Goal: Task Accomplishment & Management: Complete application form

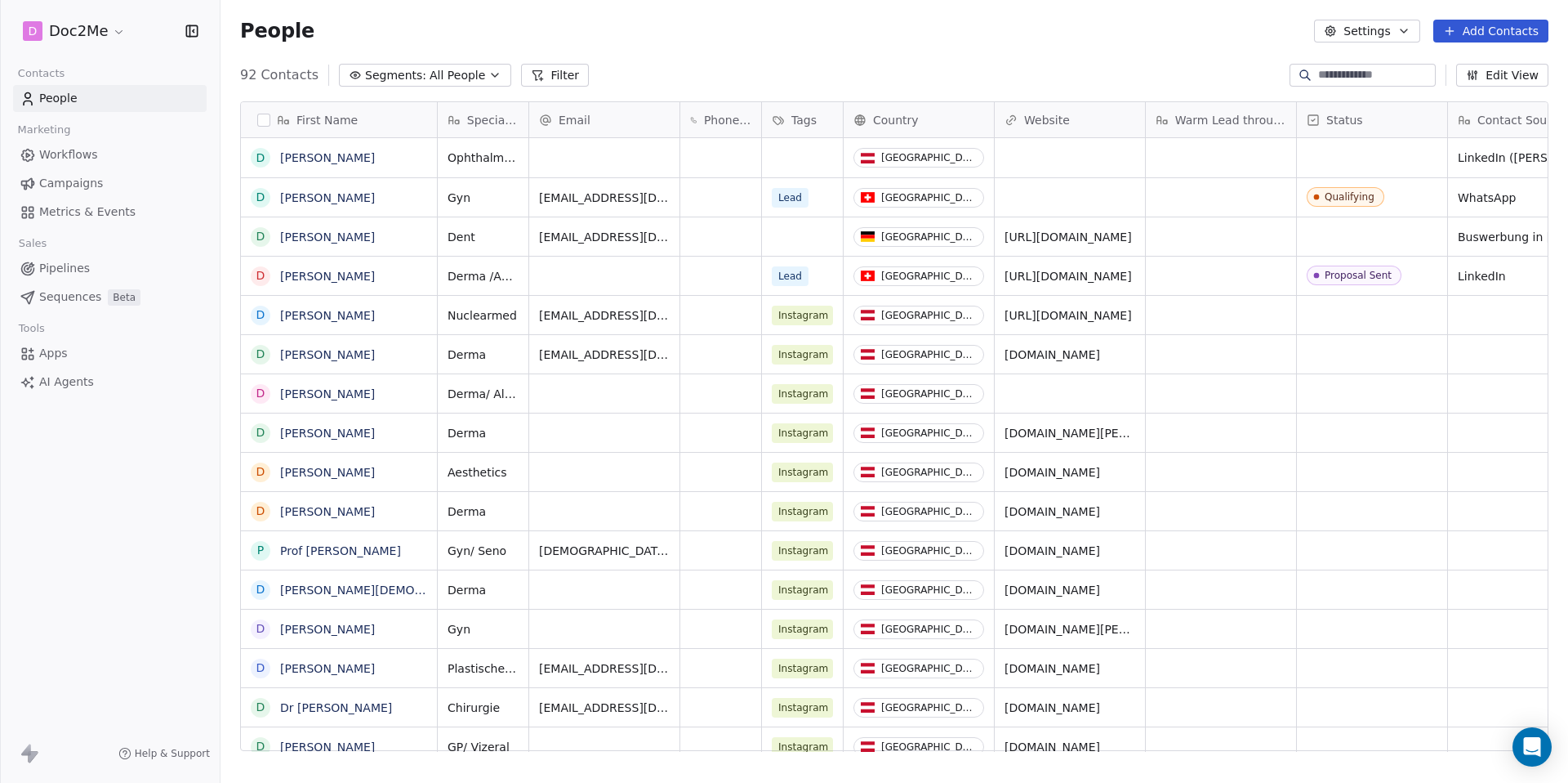
scroll to position [676, 1335]
click at [1480, 37] on button "Add Contacts" at bounding box center [1491, 30] width 115 height 23
click at [1463, 61] on span "Create new contact" at bounding box center [1496, 67] width 112 height 18
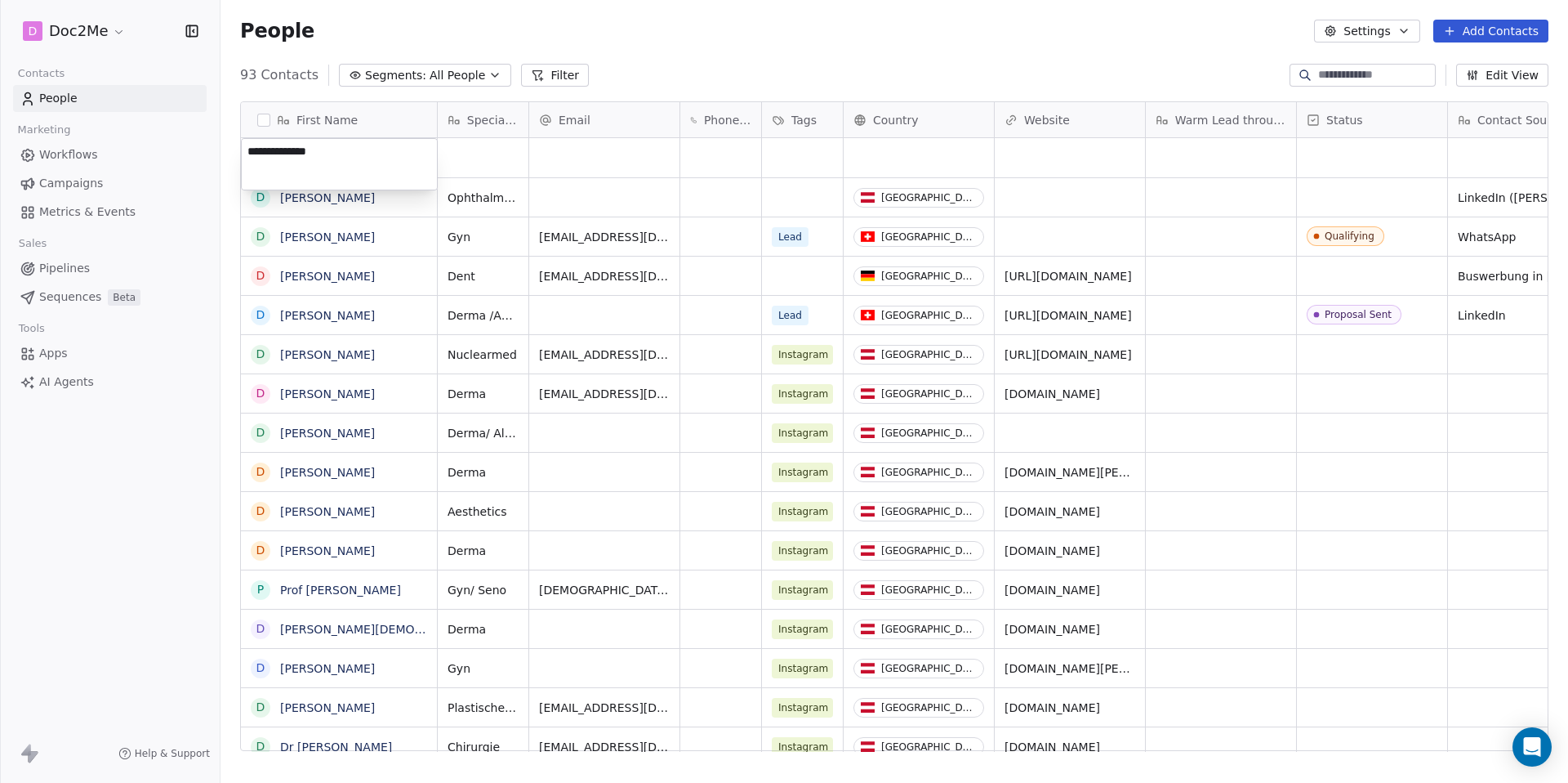
type textarea "**********"
click at [471, 169] on html "D Doc2Me Contacts People Marketing Workflows Campaigns Metrics & Events Sales P…" at bounding box center [784, 392] width 1568 height 783
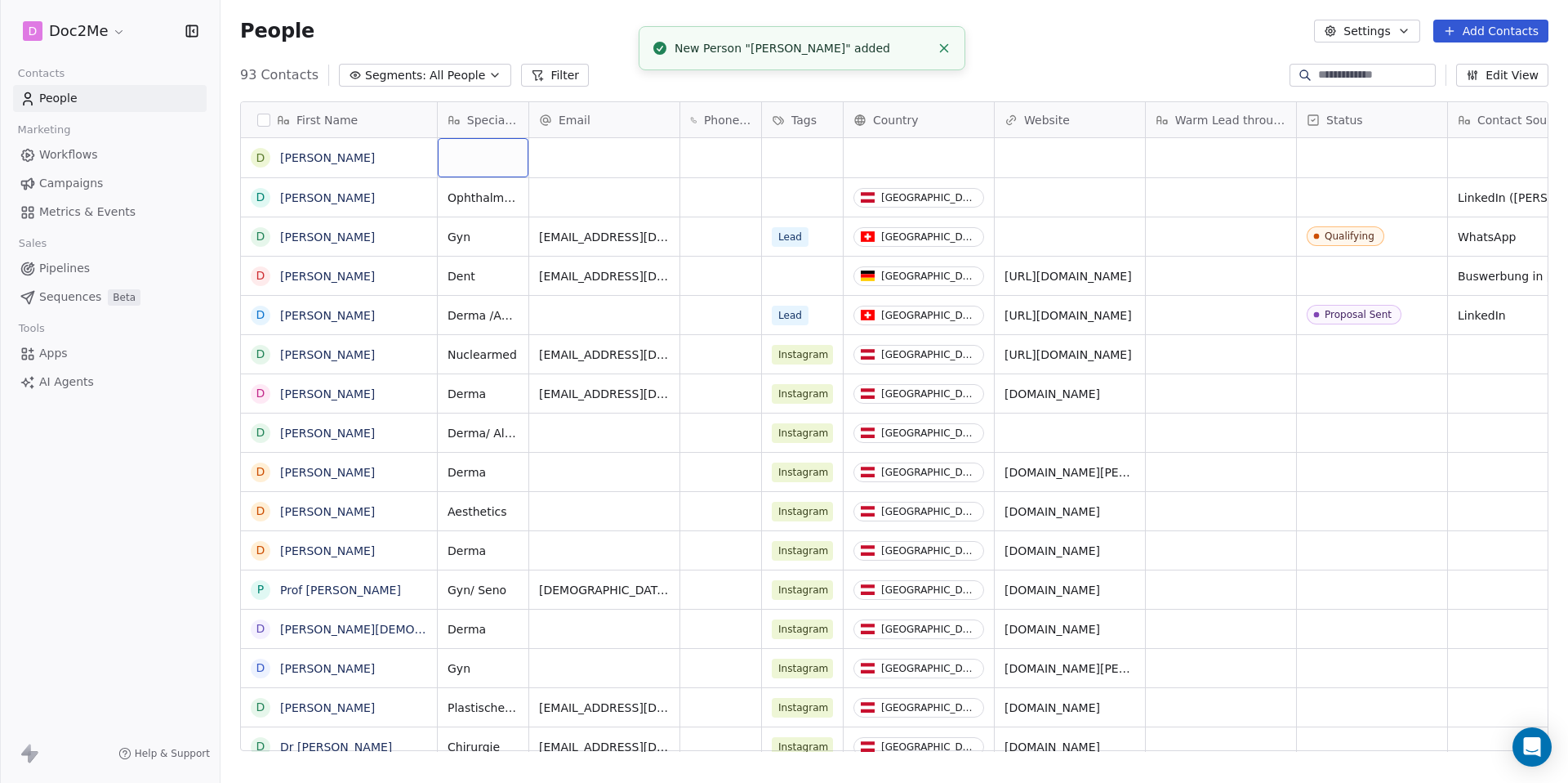
click at [473, 160] on div "grid" at bounding box center [482, 158] width 91 height 39
type textarea "******"
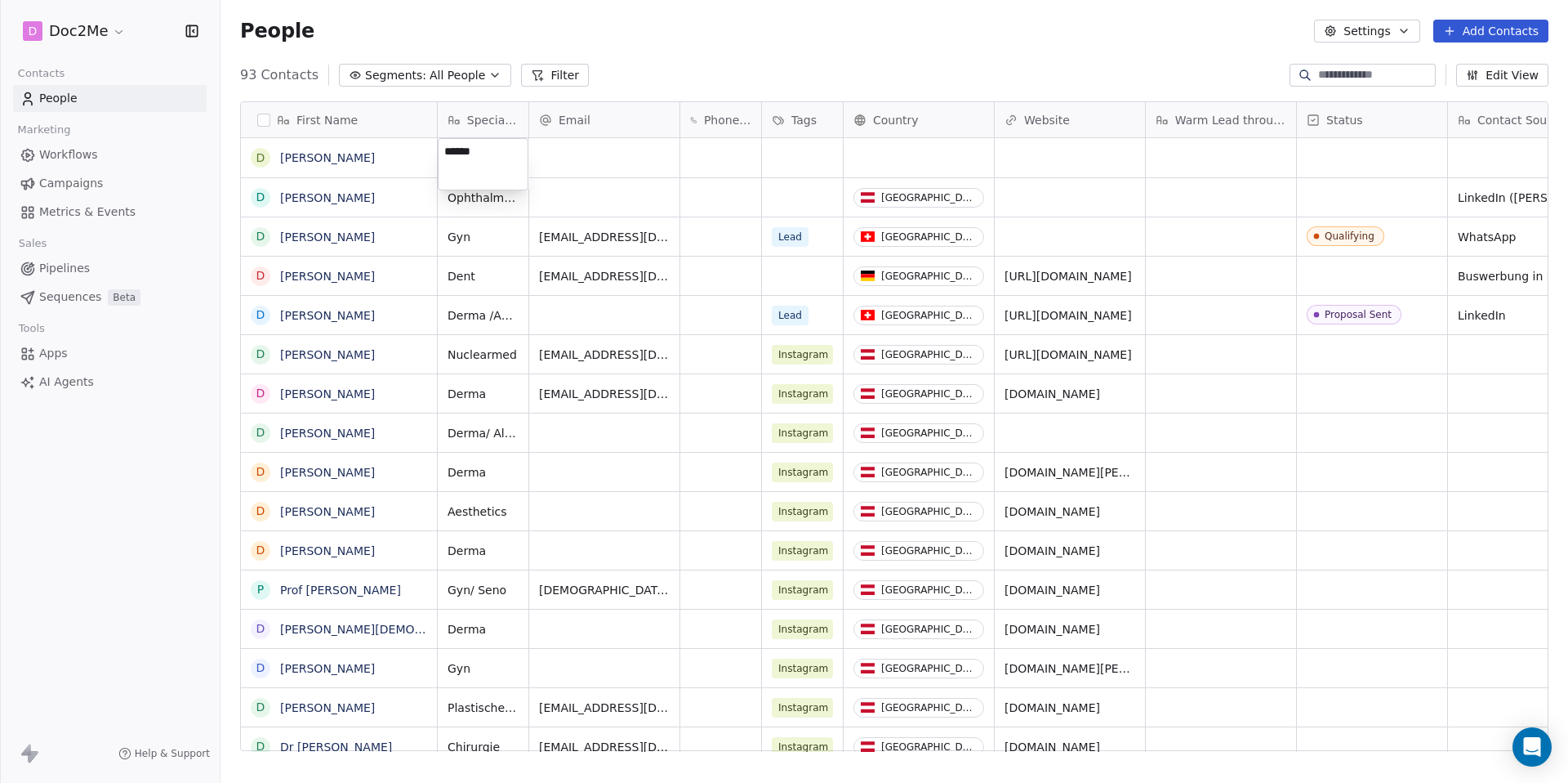
click at [567, 175] on html "D Doc2Me Contacts People Marketing Workflows Campaigns Metrics & Events Sales P…" at bounding box center [784, 392] width 1568 height 783
click at [881, 156] on div "grid" at bounding box center [918, 158] width 151 height 39
click at [881, 156] on html "D Doc2Me Contacts People Marketing Workflows Campaigns Metrics & Events Sales P…" at bounding box center [784, 392] width 1568 height 783
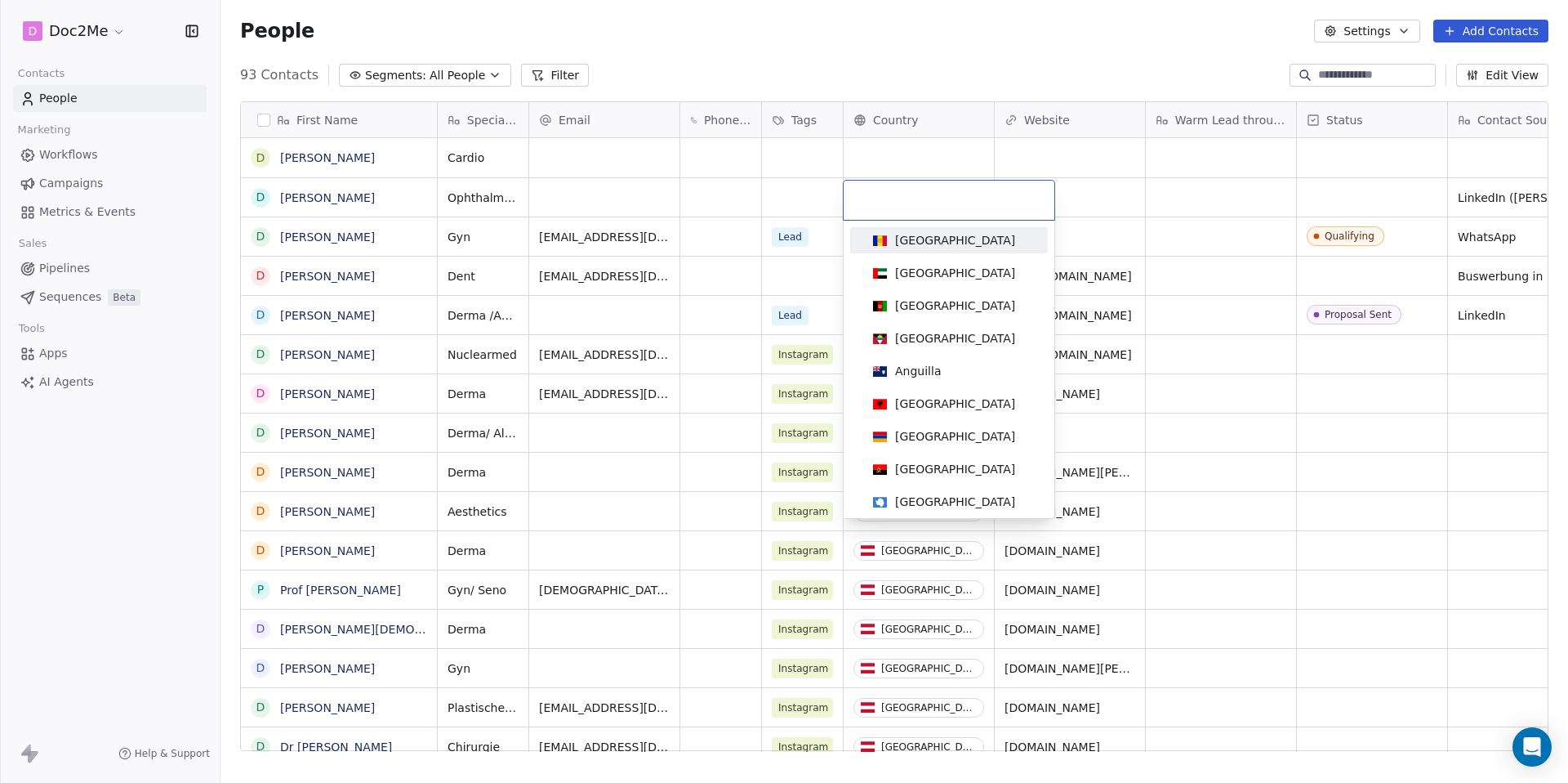
click at [930, 210] on div at bounding box center [948, 200] width 210 height 39
click at [905, 206] on input at bounding box center [948, 200] width 191 height 18
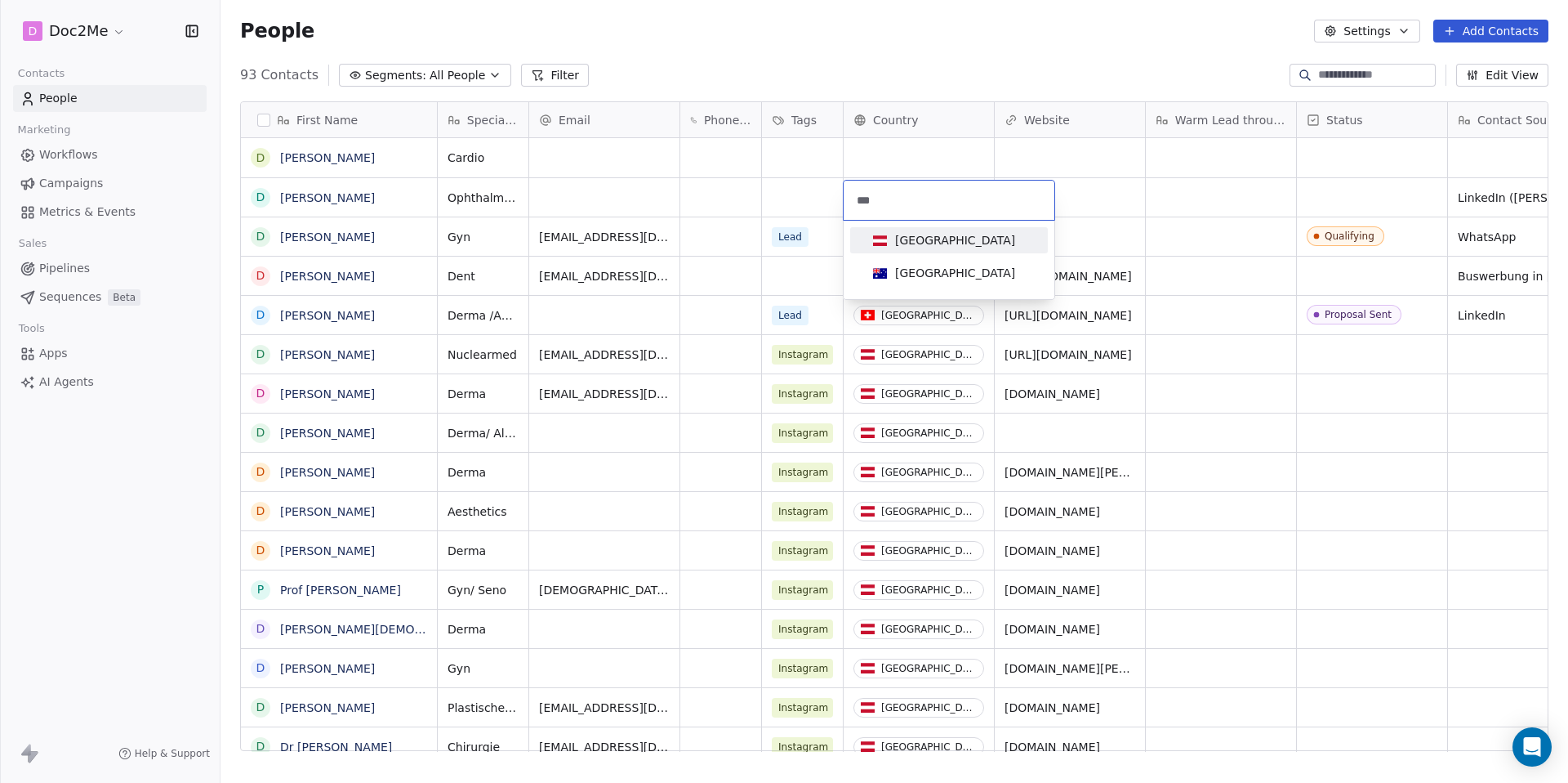
type input "***"
click at [924, 234] on div "[GEOGRAPHIC_DATA]" at bounding box center [955, 240] width 120 height 17
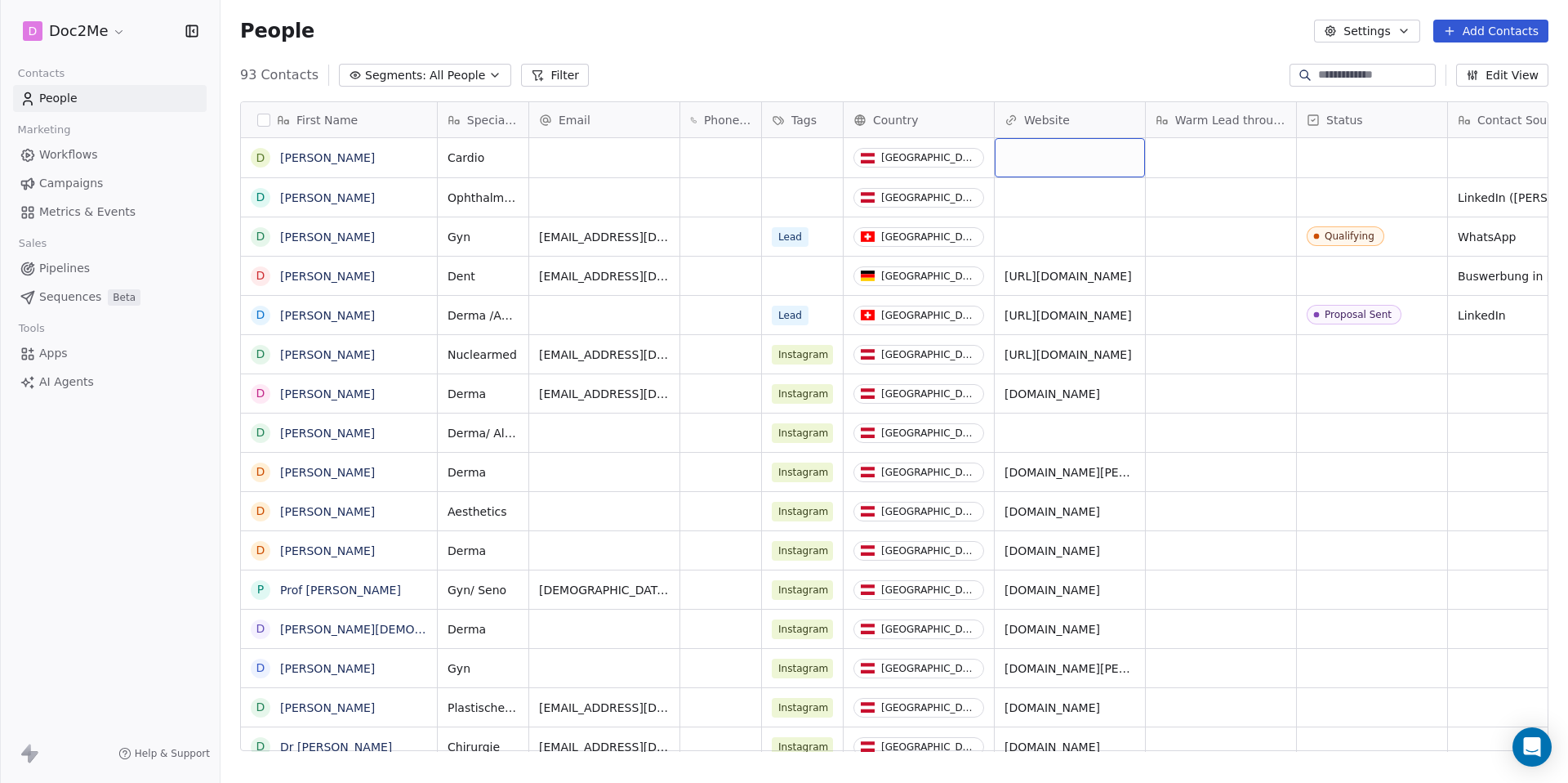
click at [1030, 165] on div "grid" at bounding box center [1070, 158] width 151 height 39
click at [1359, 161] on html "D Doc2Me Contacts People Marketing Workflows Campaigns Metrics & Events Sales P…" at bounding box center [784, 392] width 1568 height 783
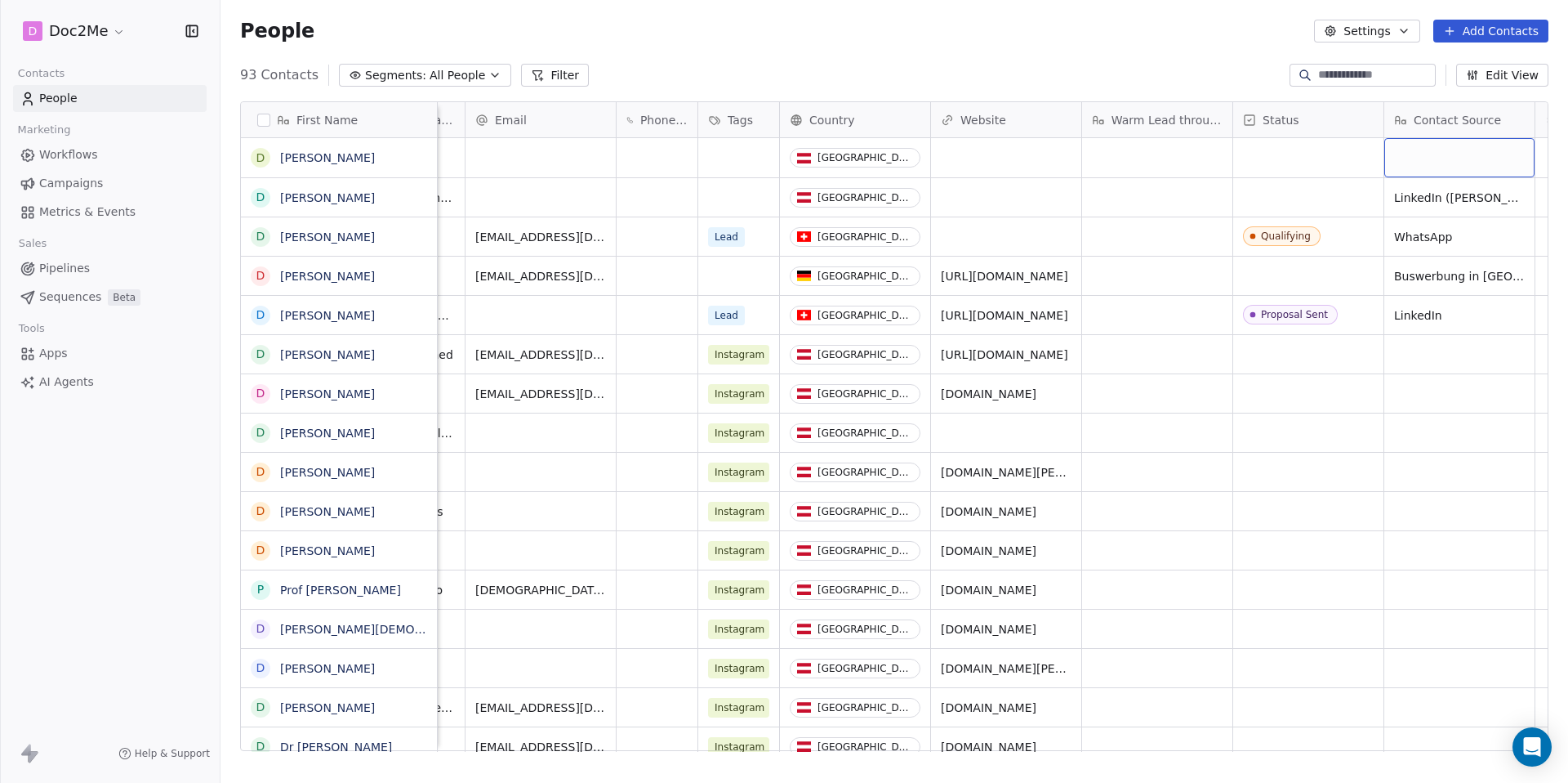
click at [1465, 159] on div "grid" at bounding box center [1459, 158] width 151 height 39
click at [1462, 159] on textarea at bounding box center [1459, 164] width 149 height 51
type textarea "********"
click at [1297, 163] on html "D Doc2Me Contacts People Marketing Workflows Campaigns Metrics & Events Sales P…" at bounding box center [784, 392] width 1568 height 783
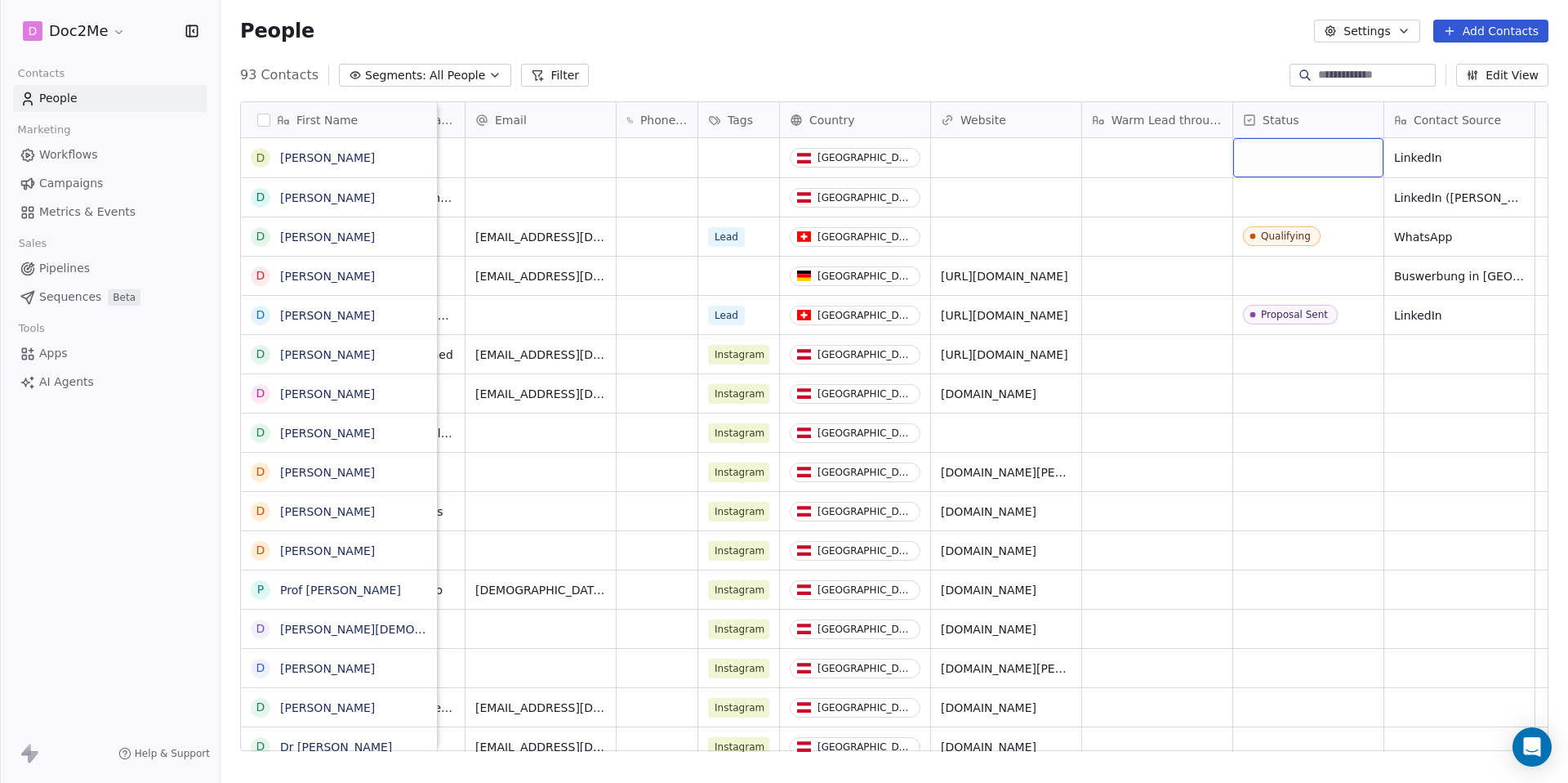
click at [1297, 163] on div "grid" at bounding box center [1308, 158] width 151 height 39
click at [1303, 171] on div "grid" at bounding box center [1308, 158] width 151 height 39
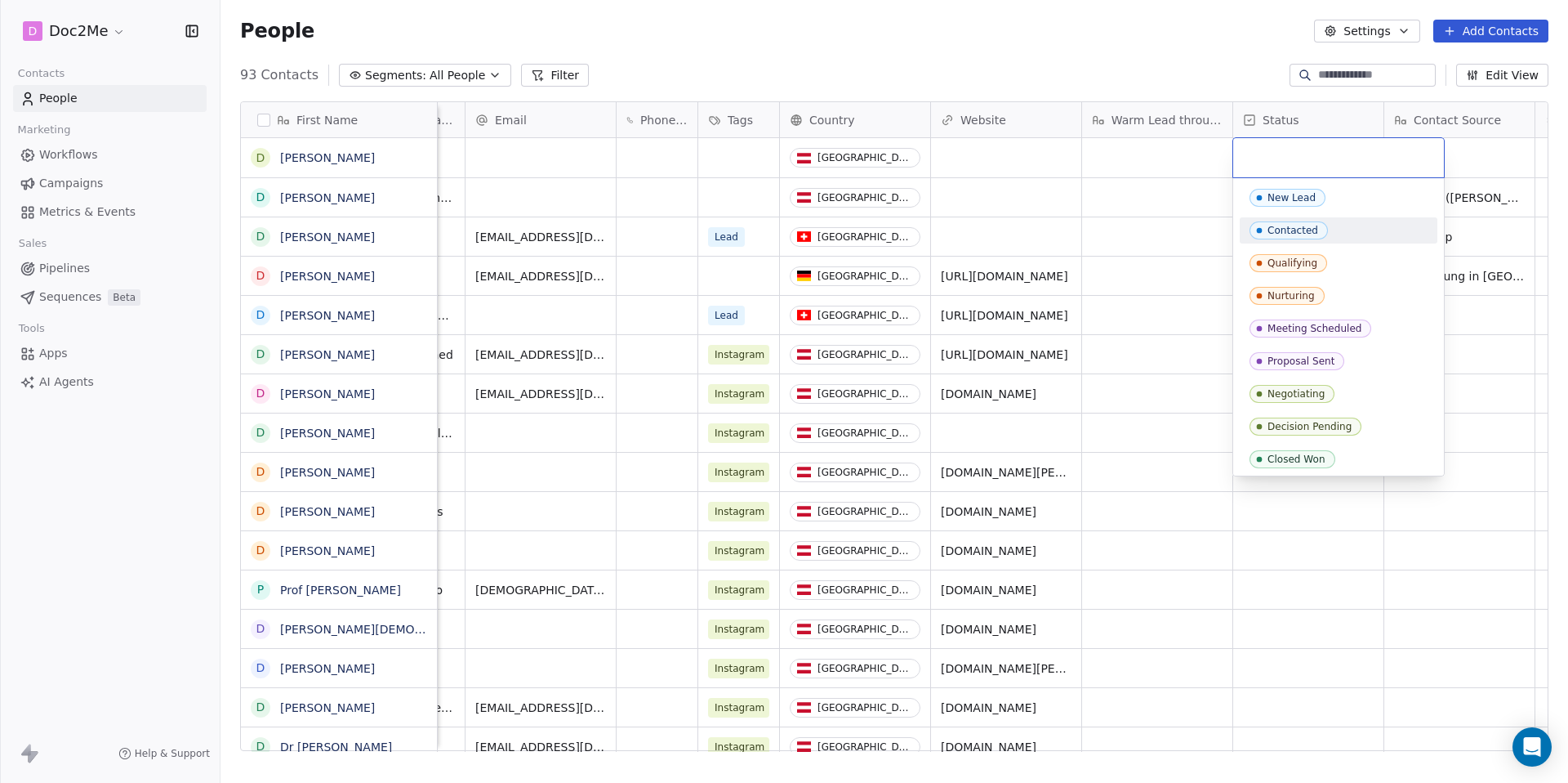
click at [1344, 232] on div "Contacted" at bounding box center [1338, 230] width 178 height 18
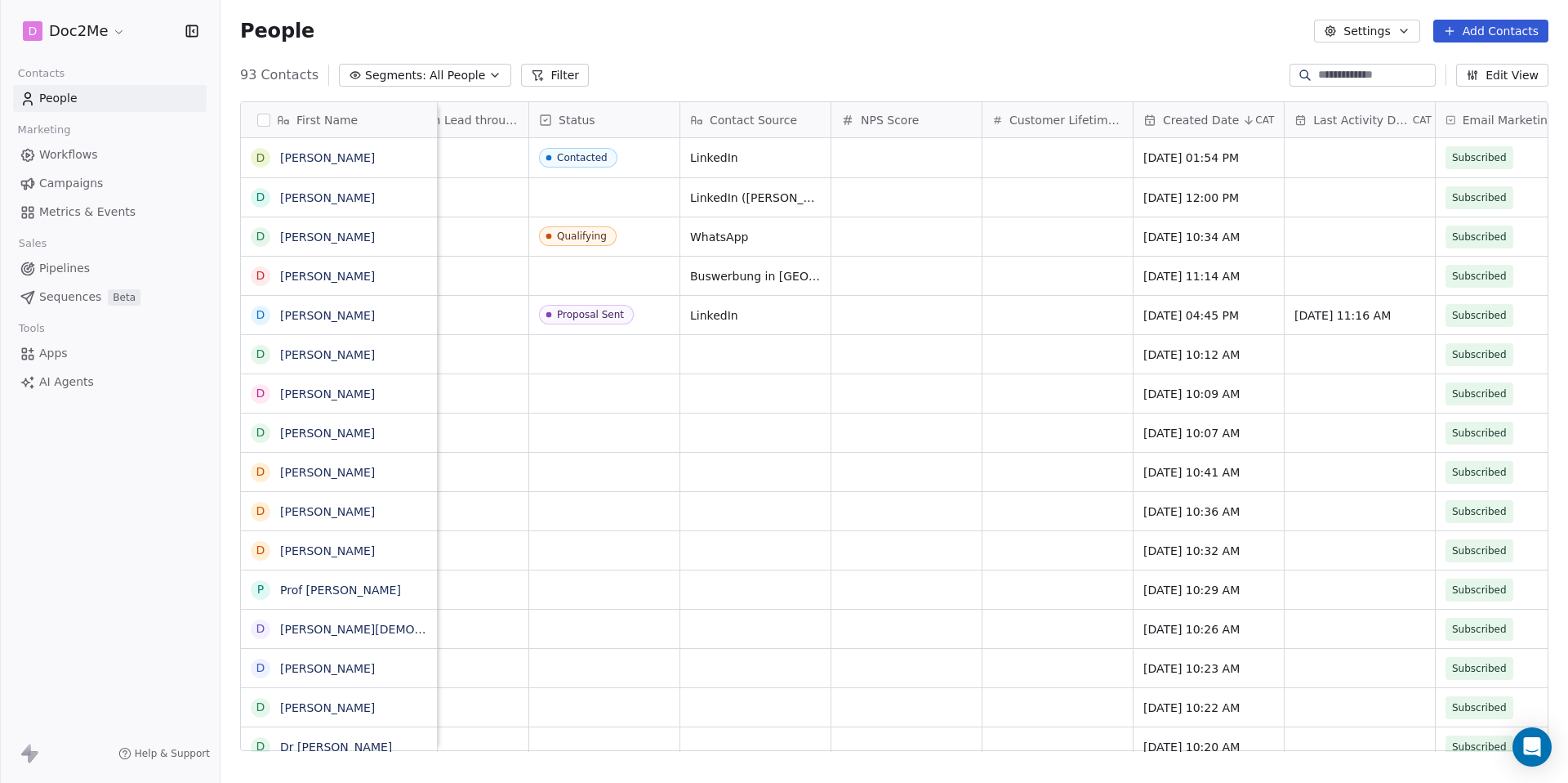
scroll to position [0, 779]
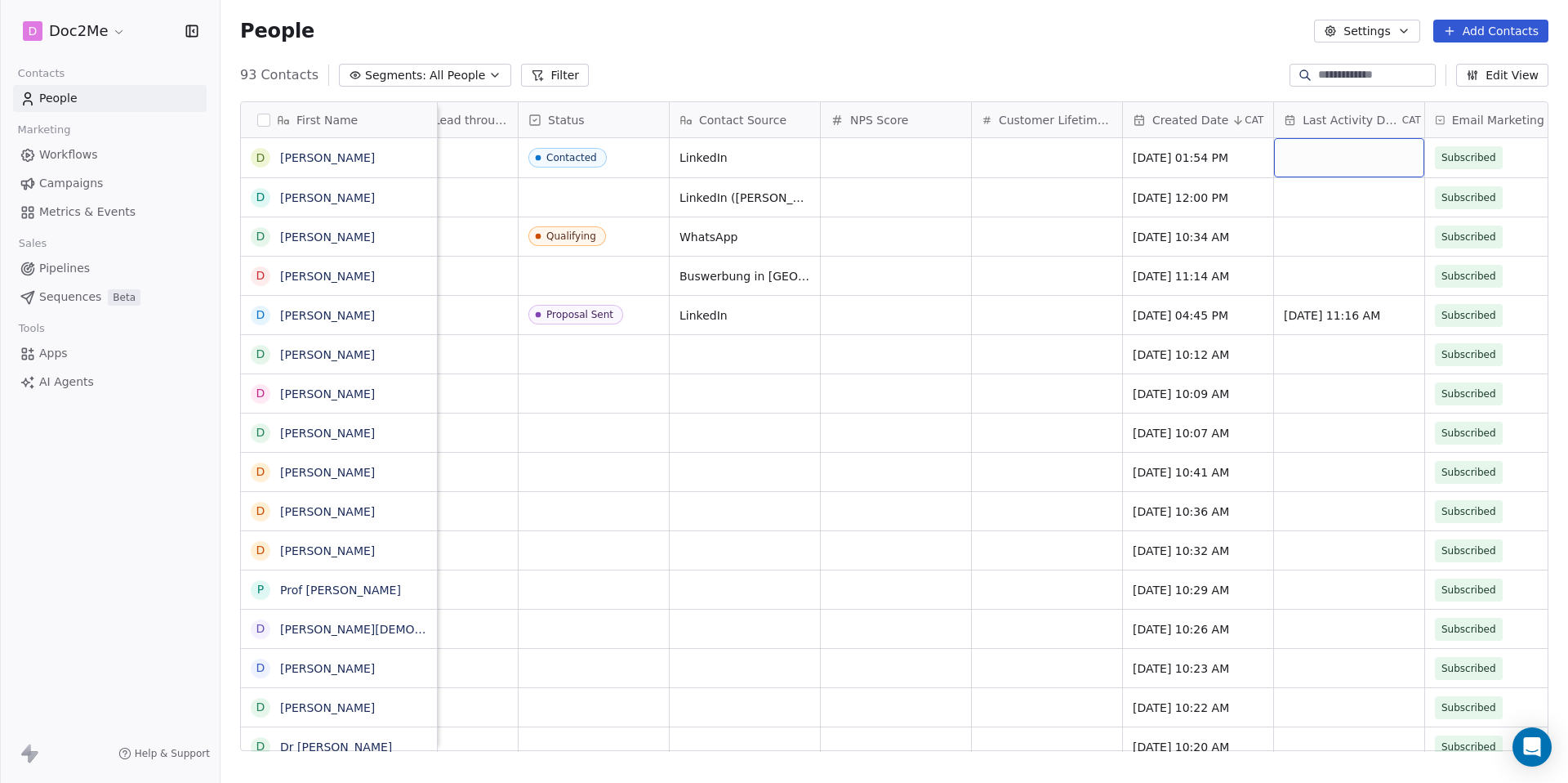
click at [1362, 168] on div "grid" at bounding box center [1349, 158] width 151 height 39
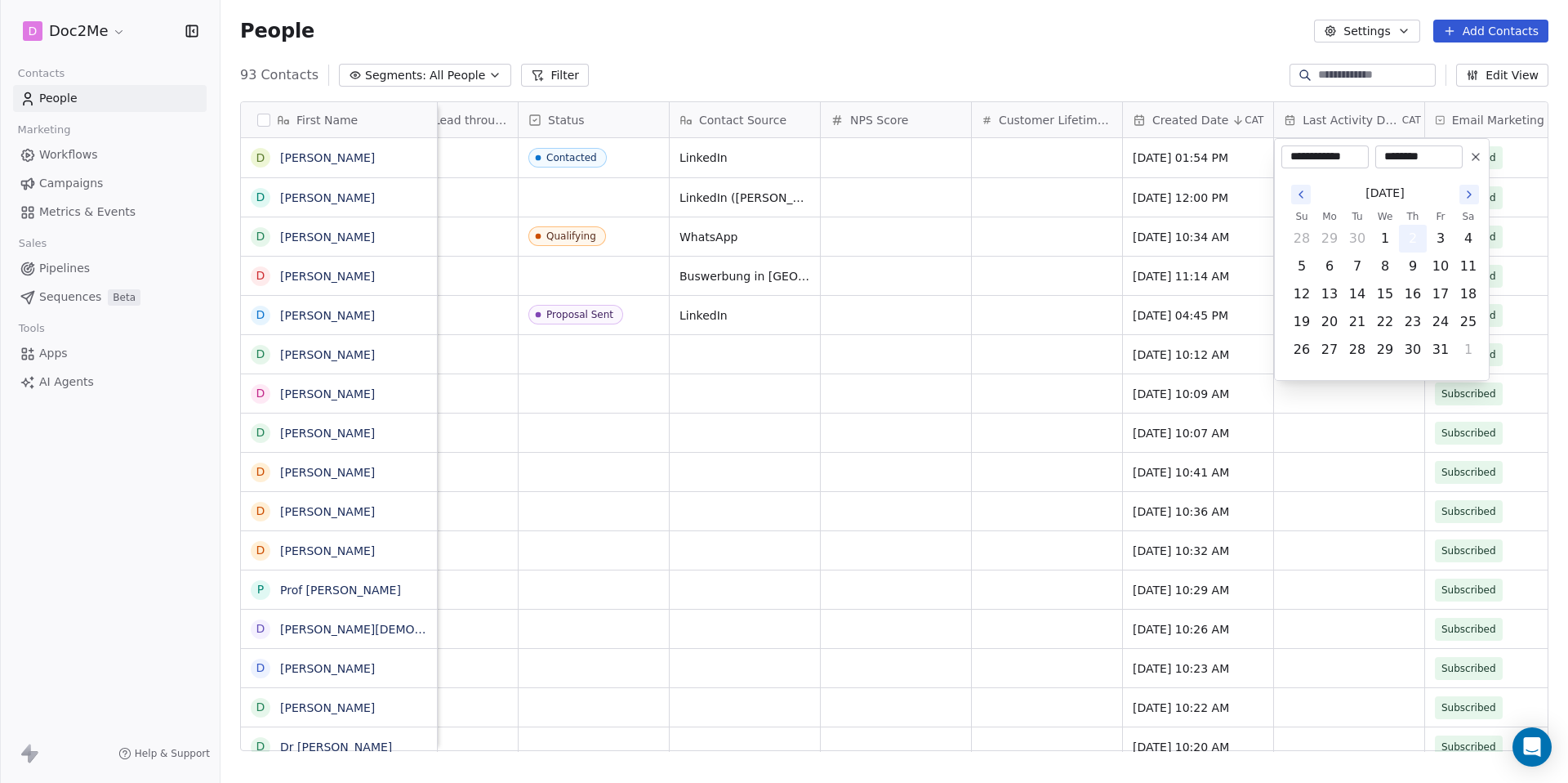
click at [1414, 236] on button "2" at bounding box center [1412, 238] width 26 height 26
click at [1411, 238] on button "2" at bounding box center [1412, 238] width 26 height 26
click at [1002, 378] on html "D Doc2Me Contacts People Marketing Workflows Campaigns Metrics & Events Sales P…" at bounding box center [784, 392] width 1568 height 783
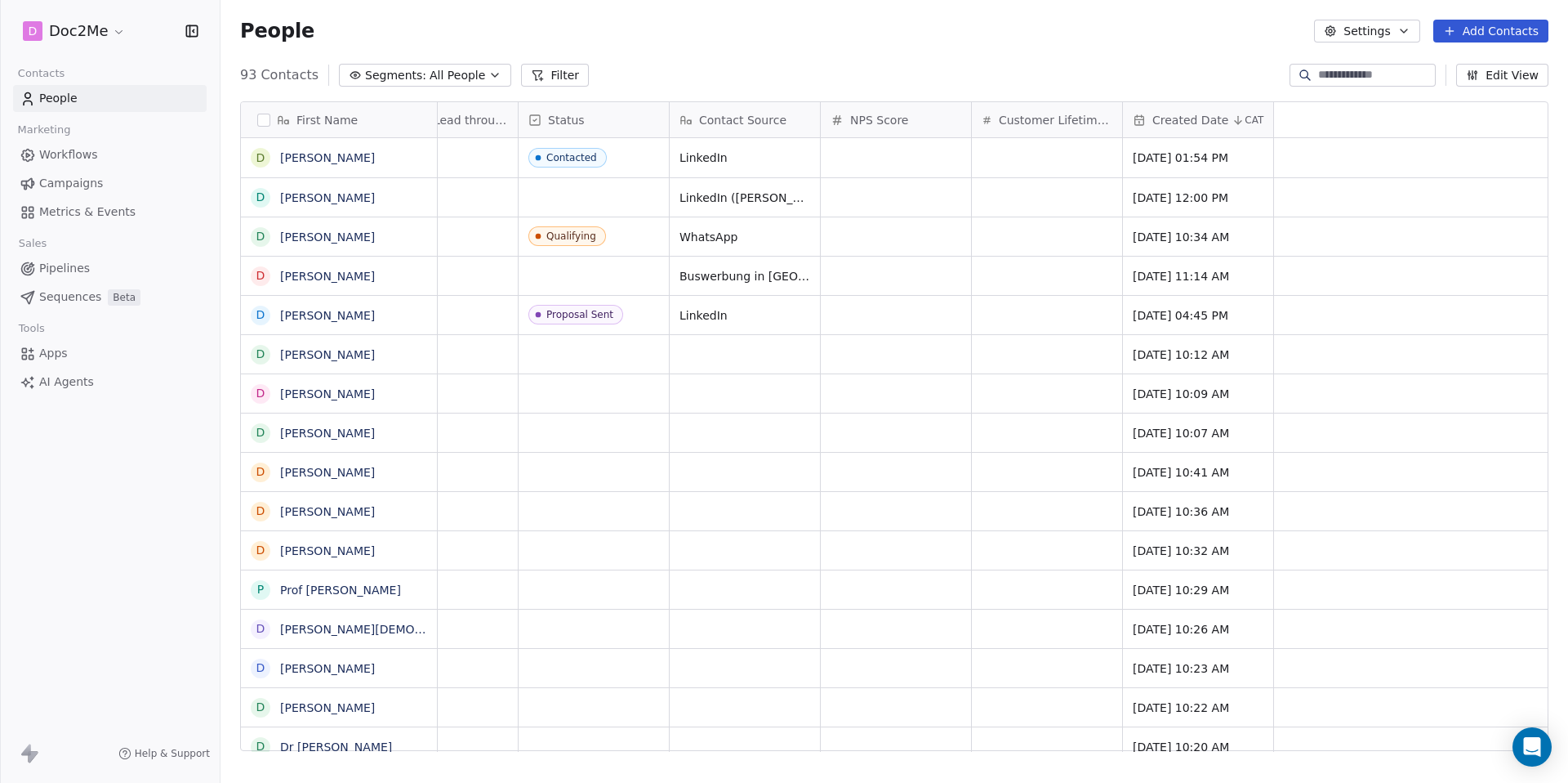
scroll to position [0, 0]
